Goal: Transaction & Acquisition: Download file/media

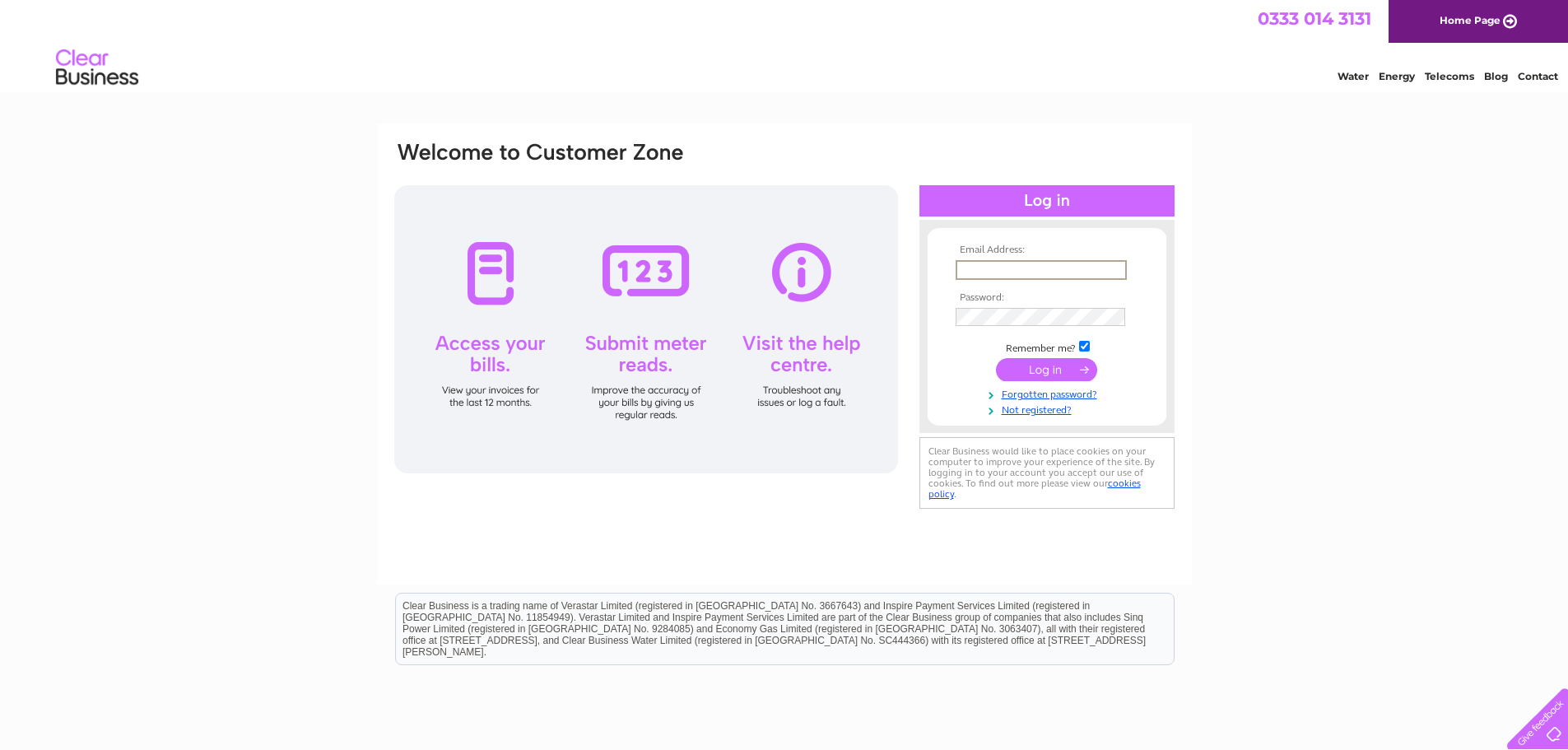
click at [1015, 273] on input "text" at bounding box center [1041, 270] width 171 height 20
type input "russ@brettonmotorcycles.co.uk"
click at [1053, 366] on input "submit" at bounding box center [1047, 368] width 102 height 23
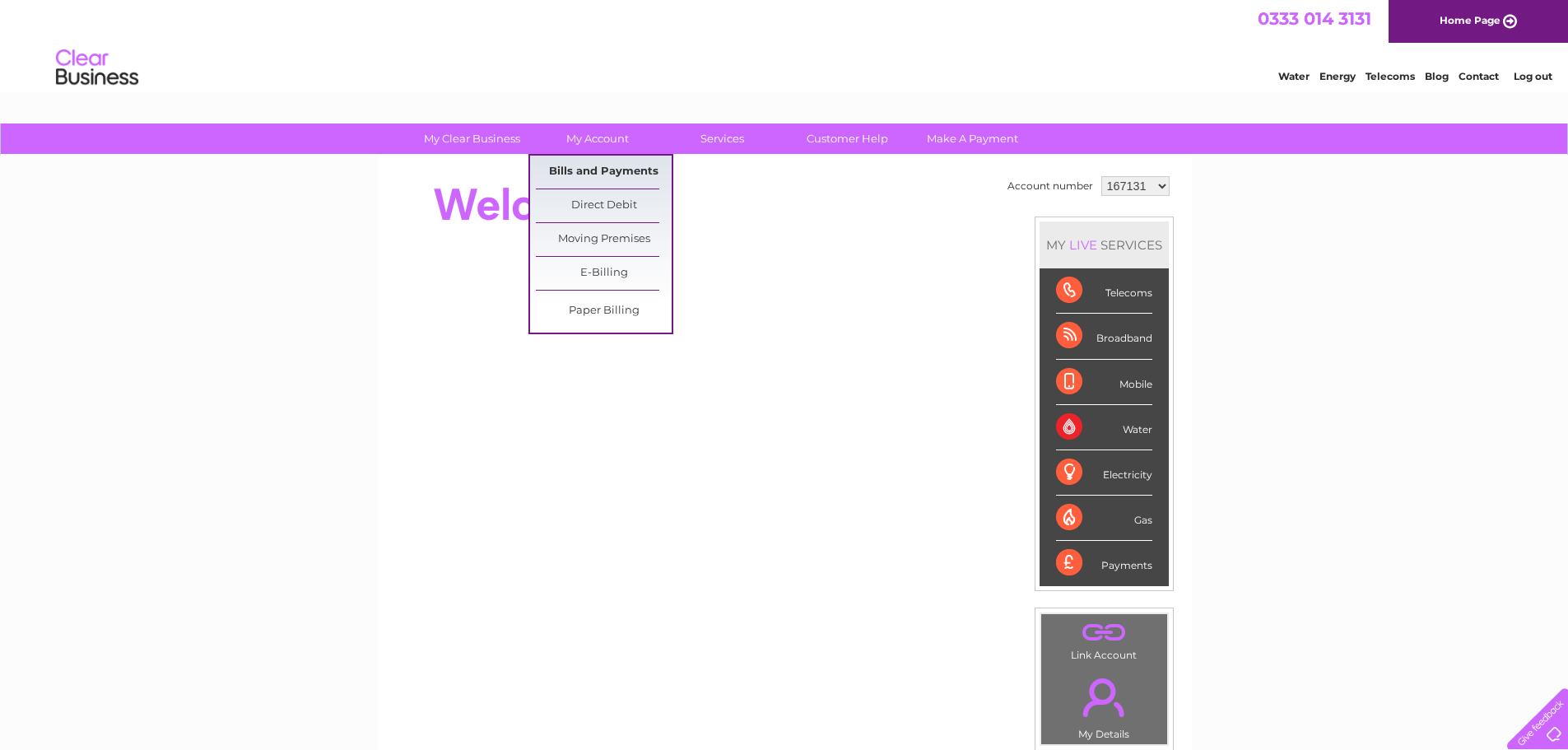
click at [605, 169] on link "Bills and Payments" at bounding box center [604, 171] width 136 height 33
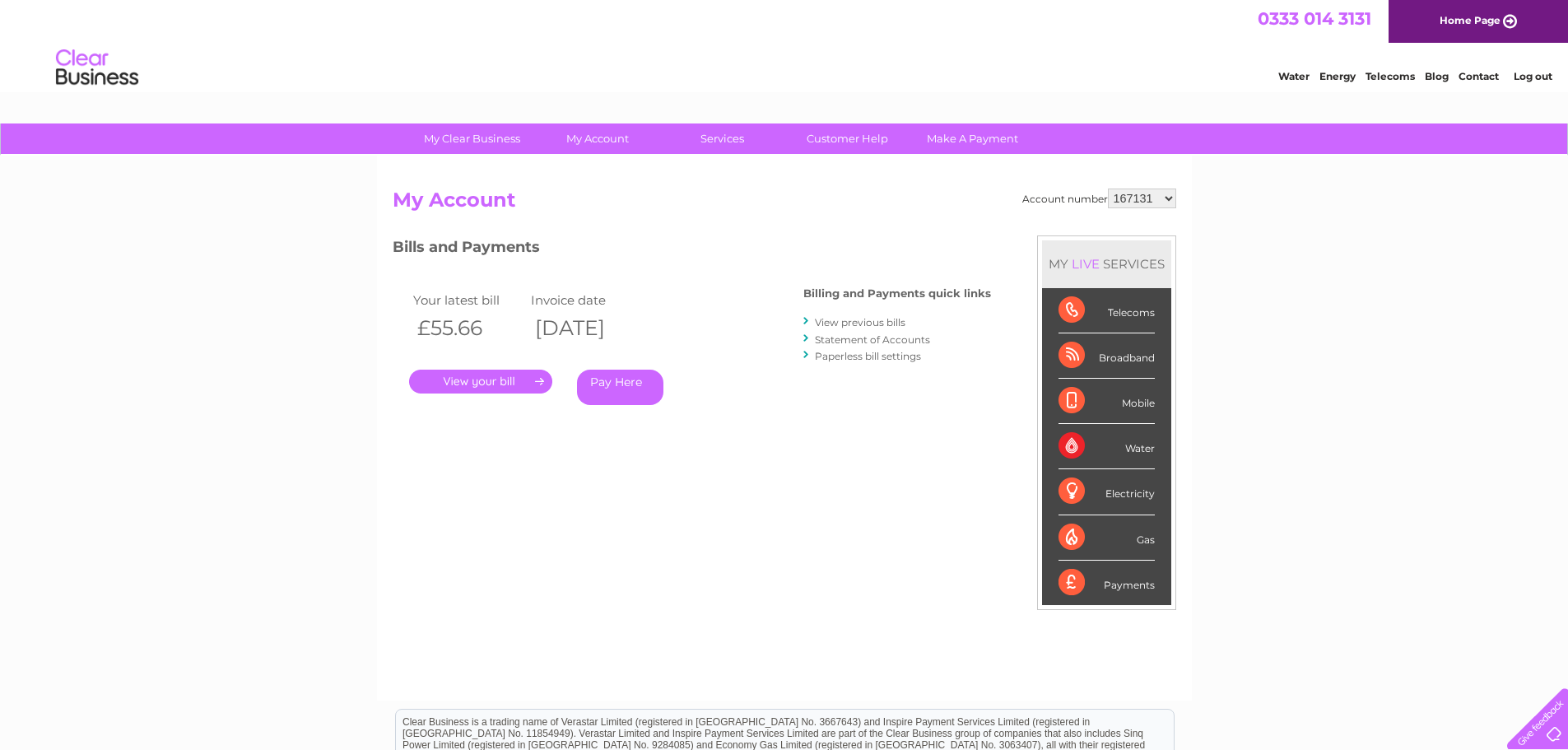
click at [1167, 196] on select "167131 451563 452315 1091409" at bounding box center [1142, 198] width 68 height 20
select select "452315"
click at [1108, 189] on select "167131 451563 452315 1091409" at bounding box center [1142, 198] width 68 height 20
click at [465, 376] on link "." at bounding box center [481, 381] width 144 height 24
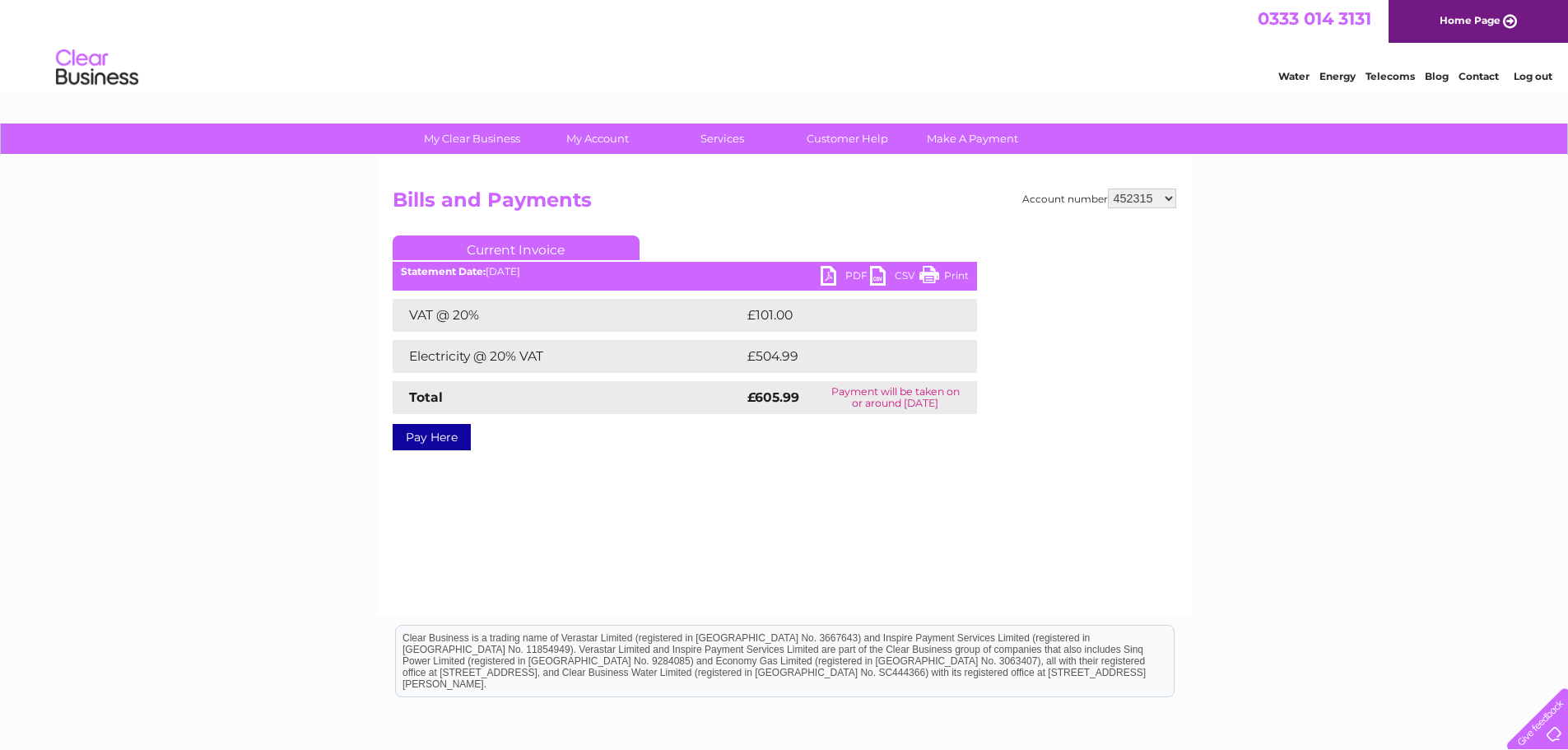
click at [842, 275] on link "PDF" at bounding box center [846, 278] width 50 height 24
click at [848, 275] on link "PDF" at bounding box center [846, 278] width 50 height 24
click at [828, 270] on link "PDF" at bounding box center [846, 278] width 50 height 24
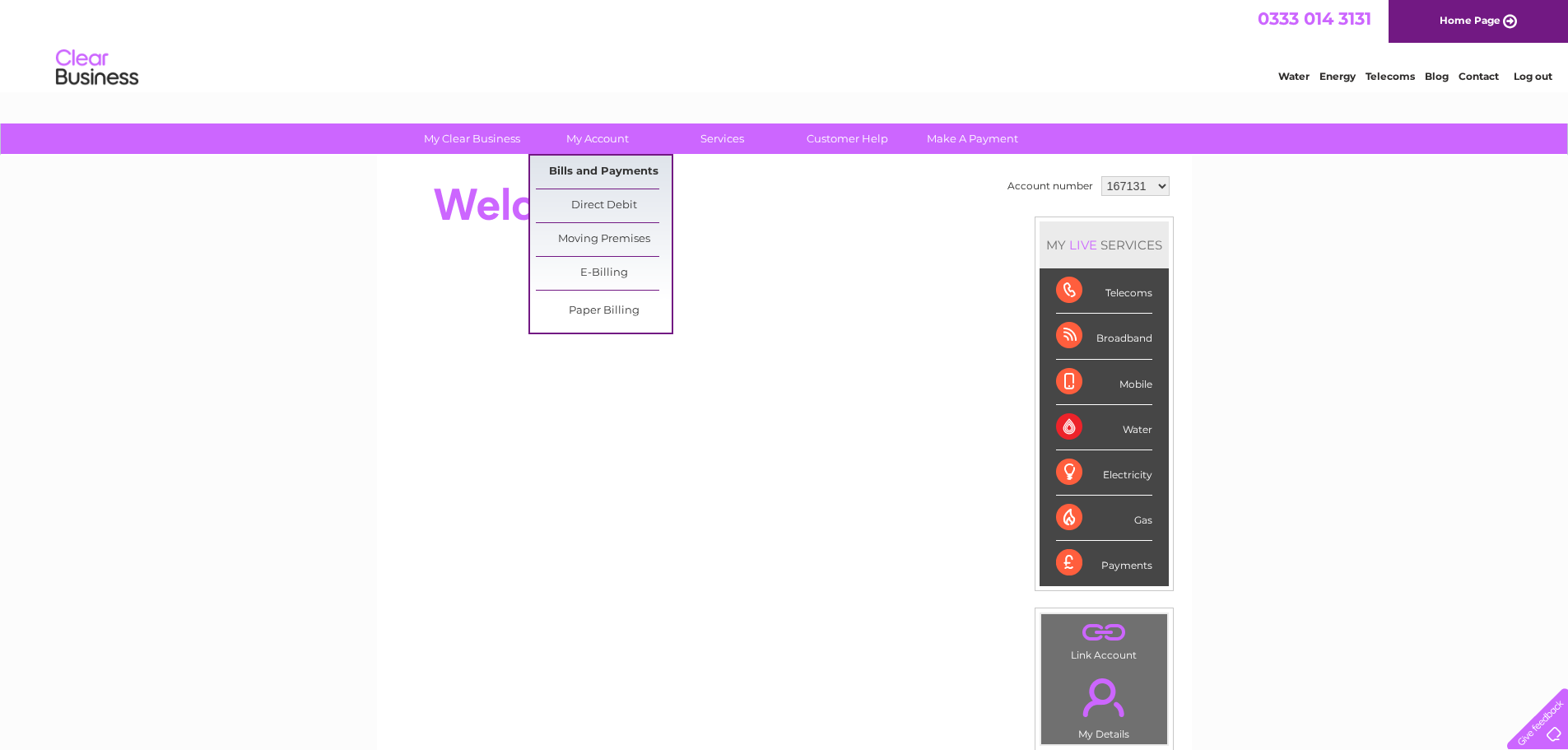
click at [589, 167] on link "Bills and Payments" at bounding box center [604, 171] width 136 height 33
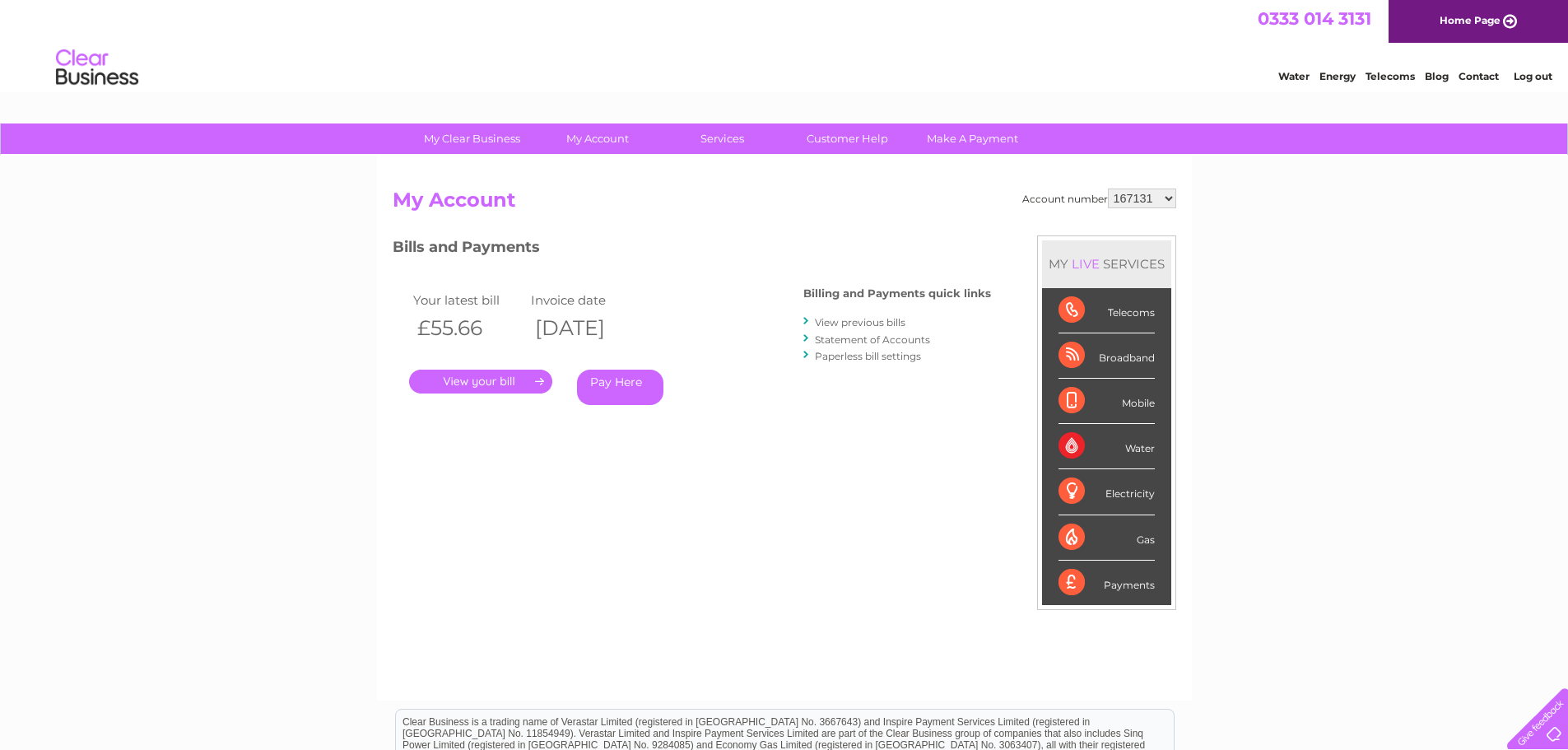
click at [482, 378] on link "." at bounding box center [481, 381] width 144 height 24
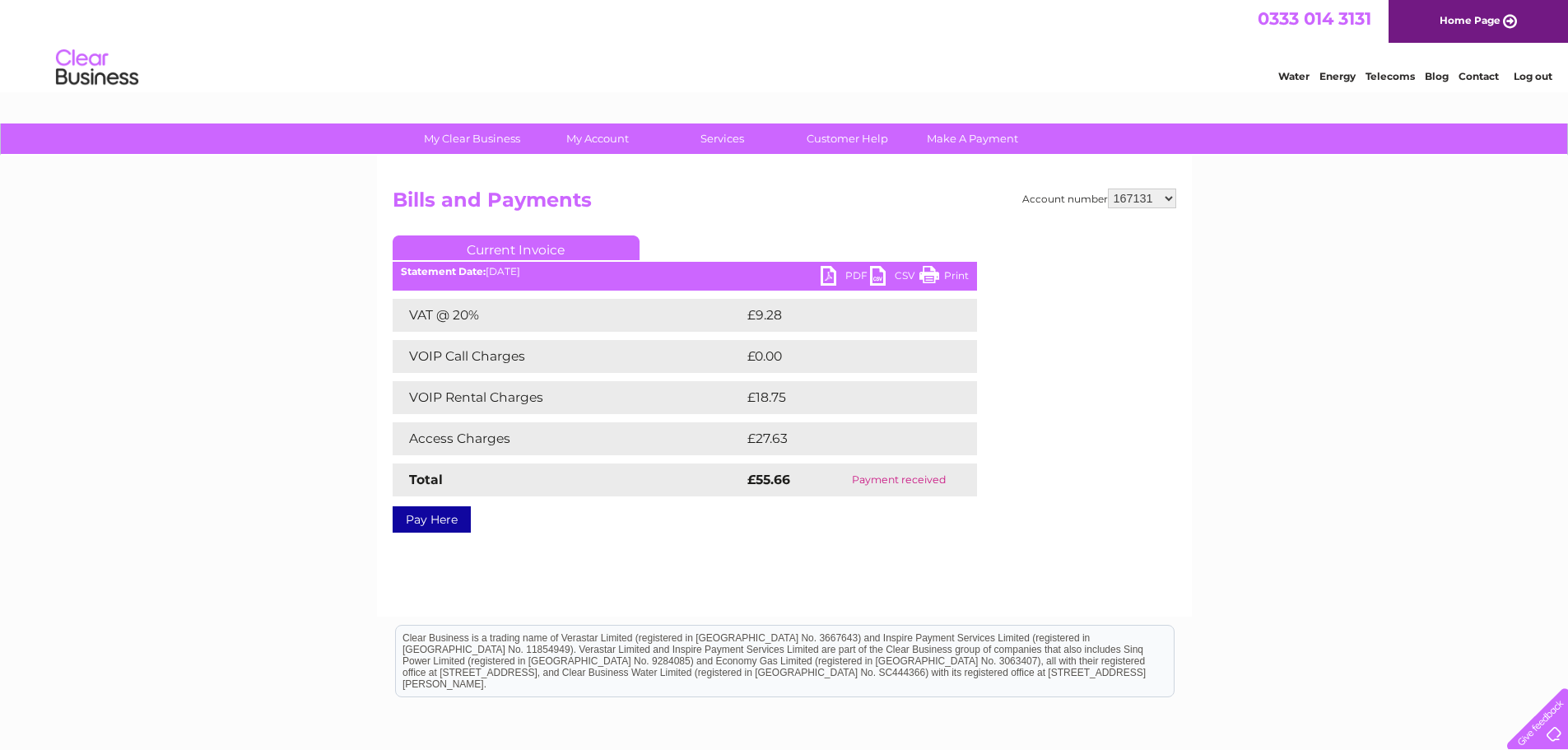
click at [824, 277] on link "PDF" at bounding box center [846, 278] width 50 height 24
